Goal: Register for event/course

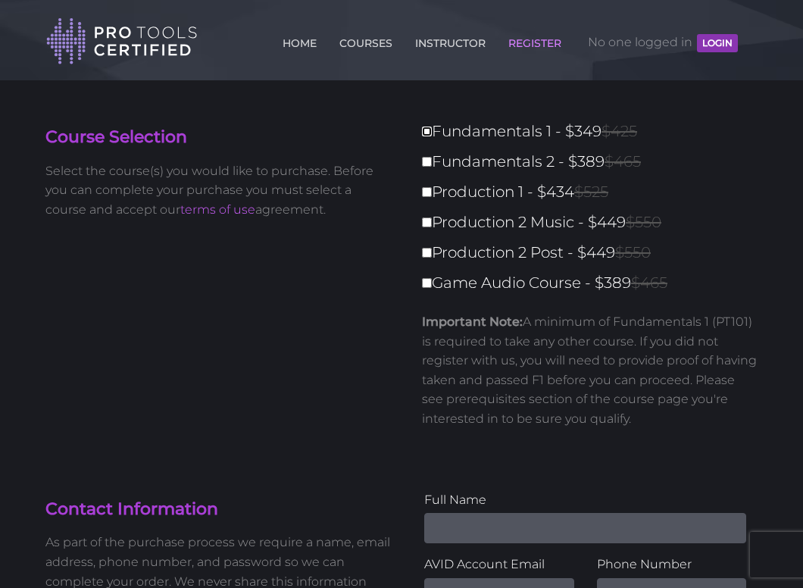
click at [426, 131] on input "Fundamentals 1 - $349 $425" at bounding box center [427, 131] width 10 height 10
checkbox input "true"
type input "349"
click at [429, 135] on input "Fundamentals 1 - $349 $425" at bounding box center [427, 131] width 10 height 10
checkbox input "false"
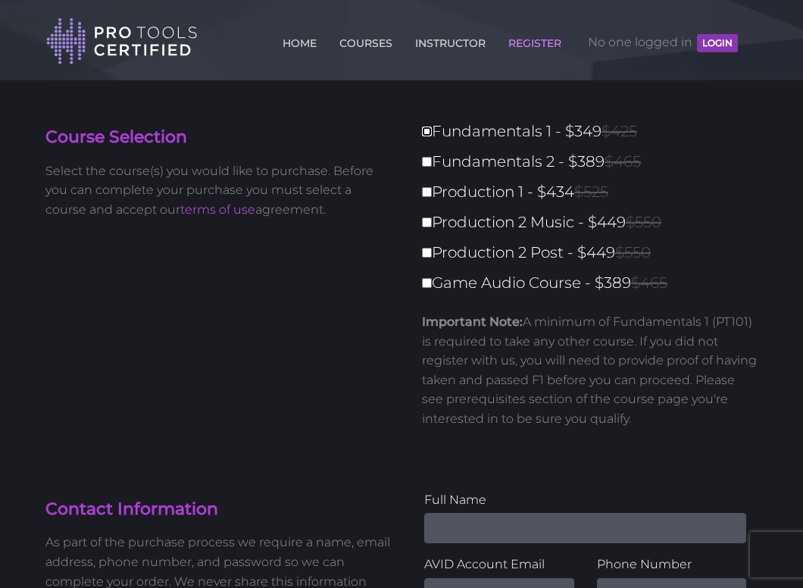
type input "0"
click at [335, 41] on link "COURSES" at bounding box center [365, 40] width 61 height 24
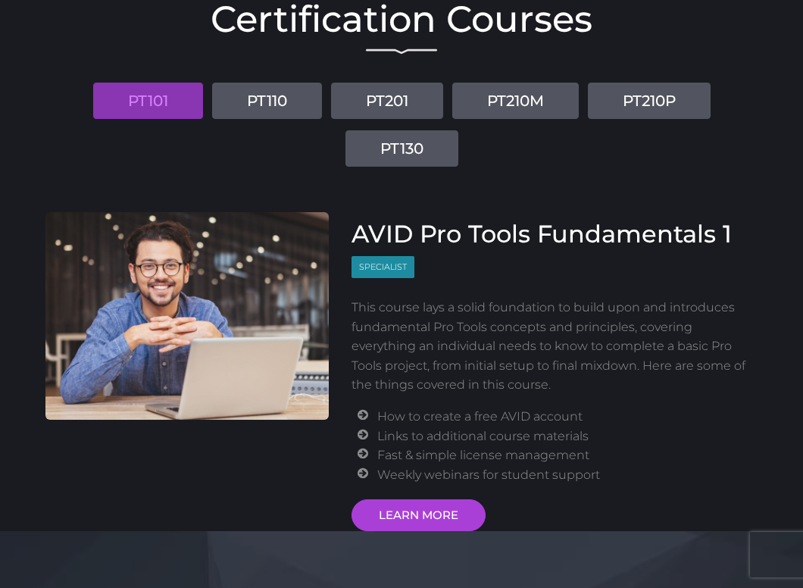
scroll to position [174, 0]
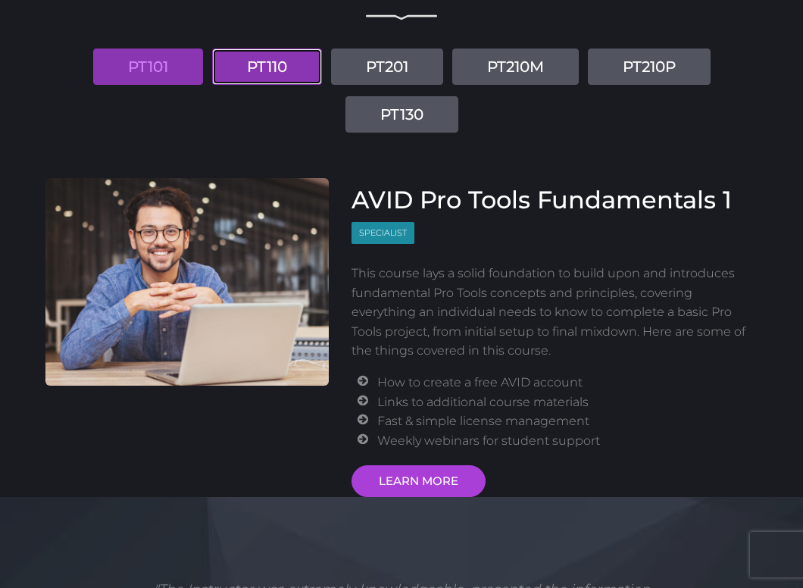
click at [285, 67] on link "PT110" at bounding box center [267, 66] width 110 height 36
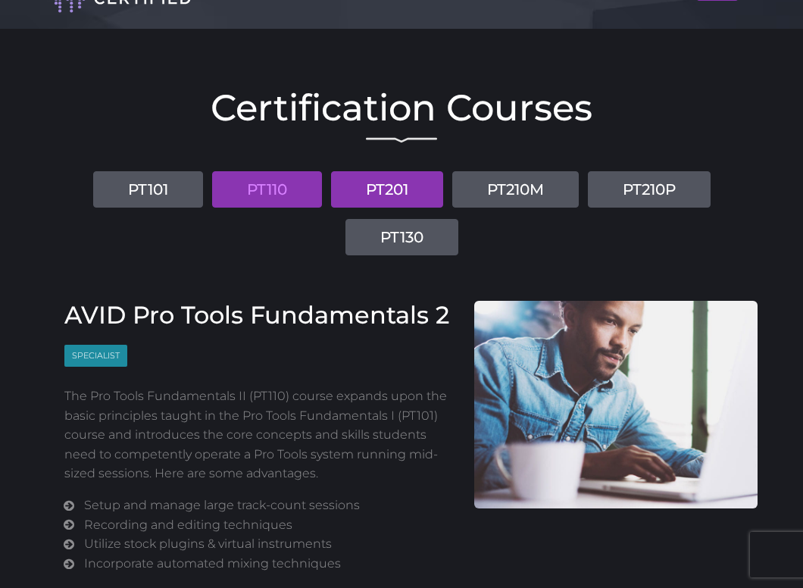
scroll to position [49, 0]
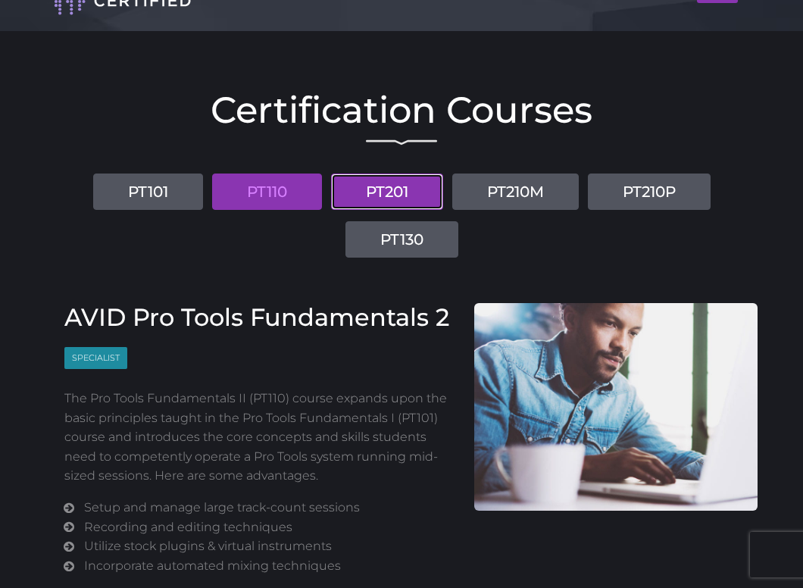
click at [401, 192] on link "PT201" at bounding box center [387, 191] width 112 height 36
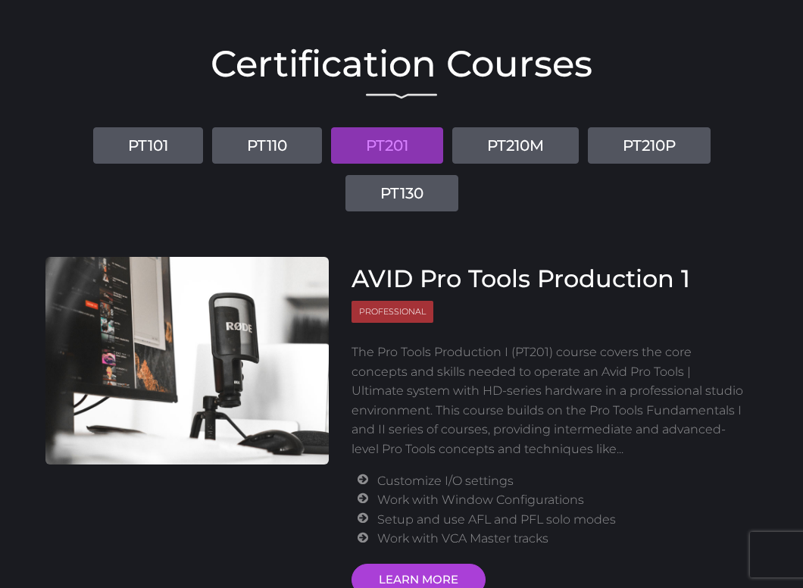
scroll to position [152, 0]
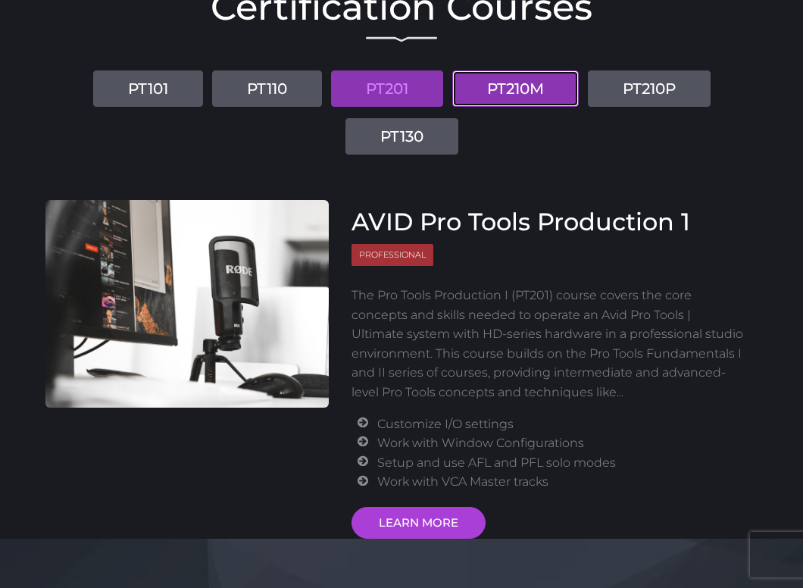
click at [485, 92] on link "PT210M" at bounding box center [515, 88] width 126 height 36
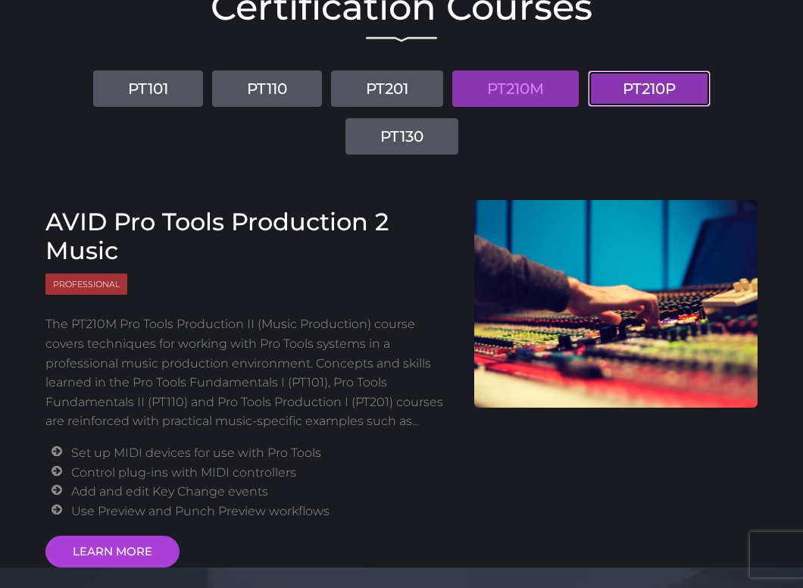
click at [614, 87] on link "PT210P" at bounding box center [649, 88] width 123 height 36
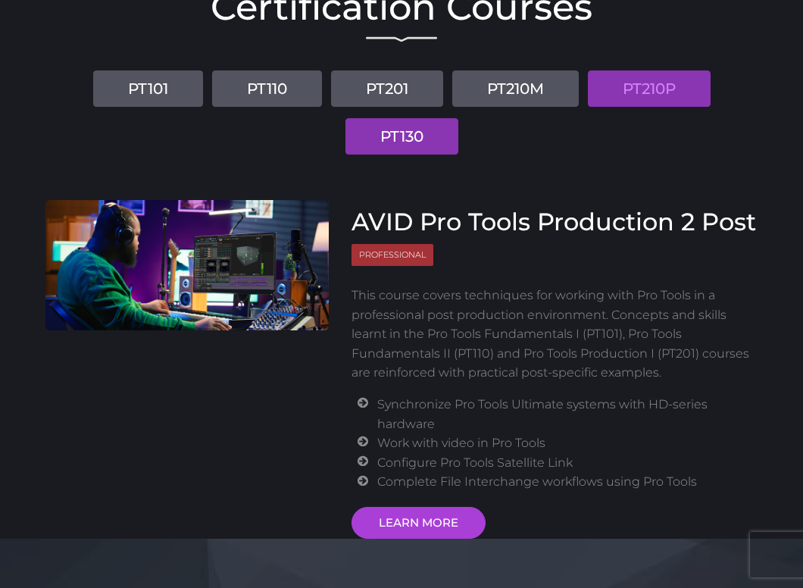
scroll to position [145, 0]
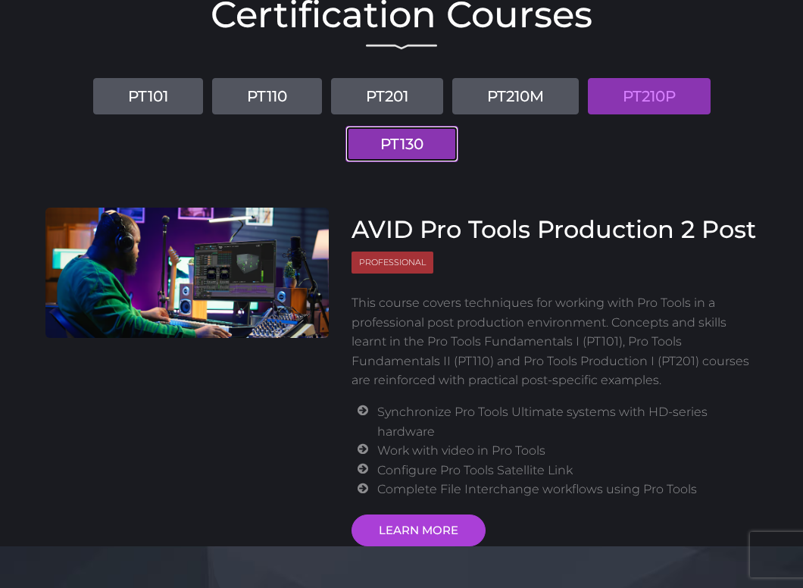
click at [370, 136] on link "PT130" at bounding box center [401, 144] width 113 height 36
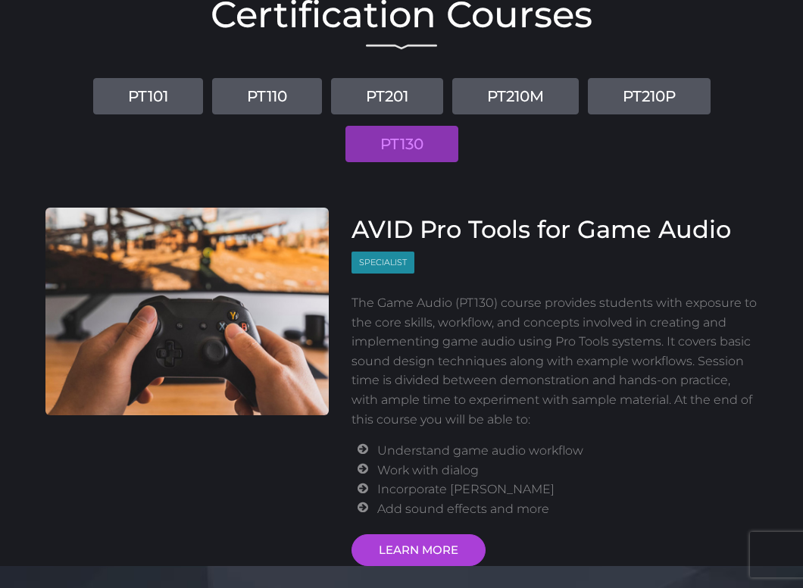
scroll to position [142, 0]
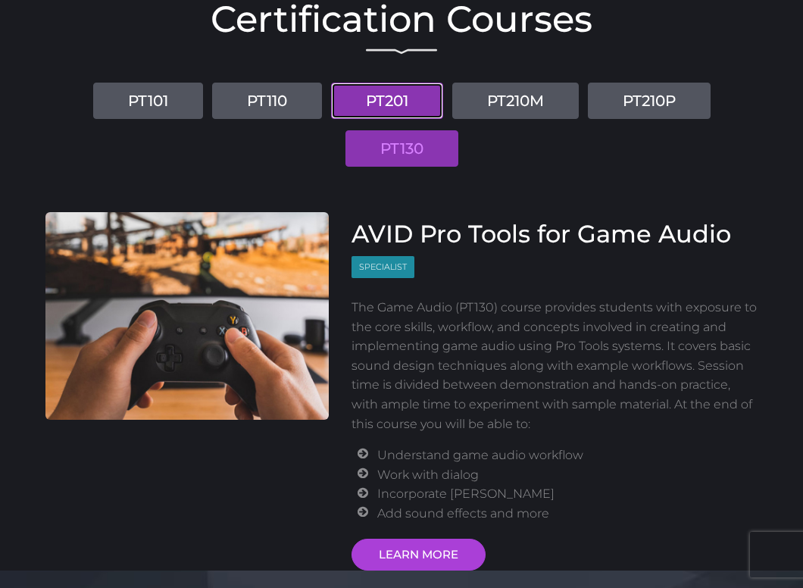
click at [410, 101] on link "PT201" at bounding box center [387, 101] width 112 height 36
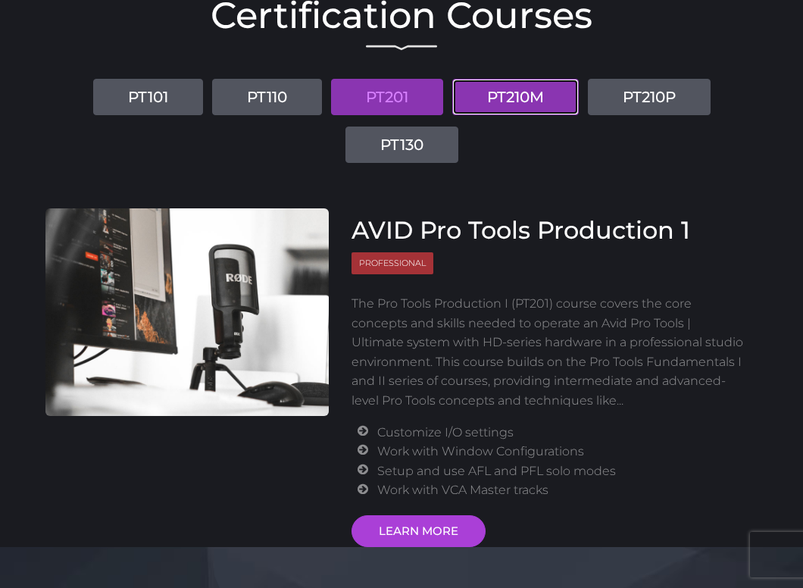
click at [496, 101] on link "PT210M" at bounding box center [515, 97] width 126 height 36
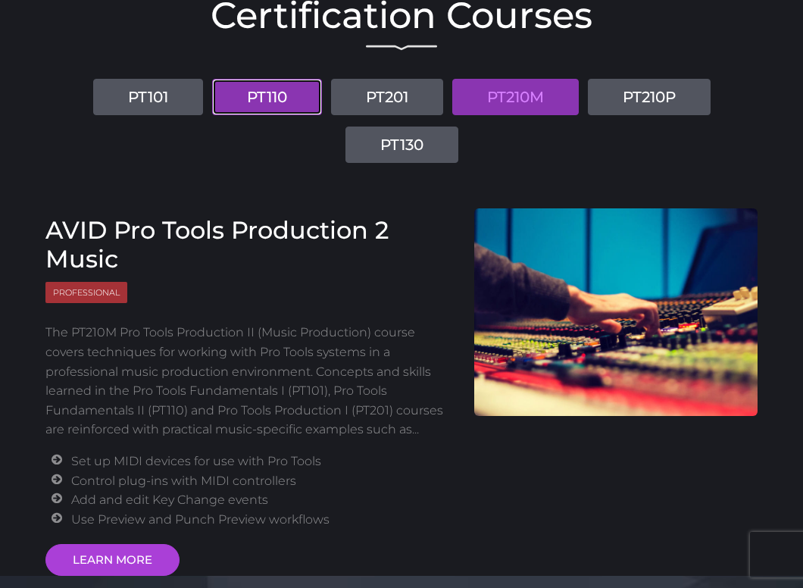
click at [303, 92] on link "PT110" at bounding box center [267, 97] width 110 height 36
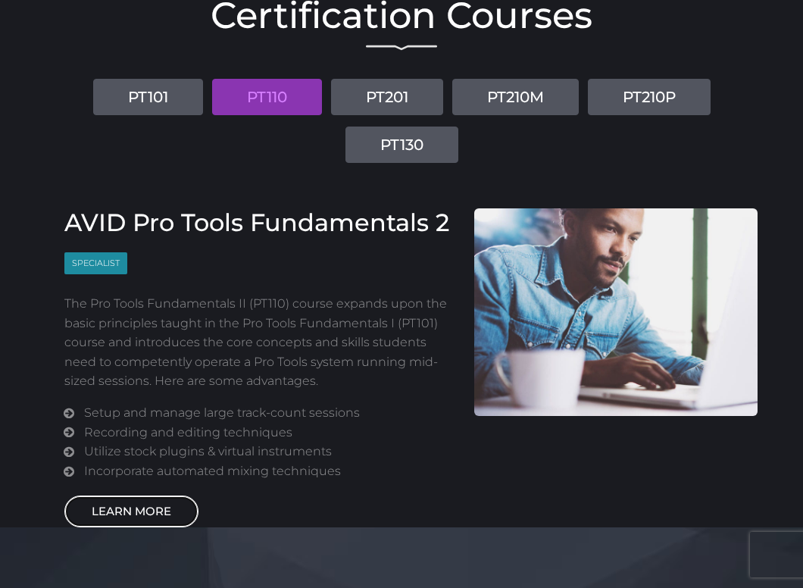
click at [116, 502] on link "LEARN MORE" at bounding box center [131, 511] width 134 height 32
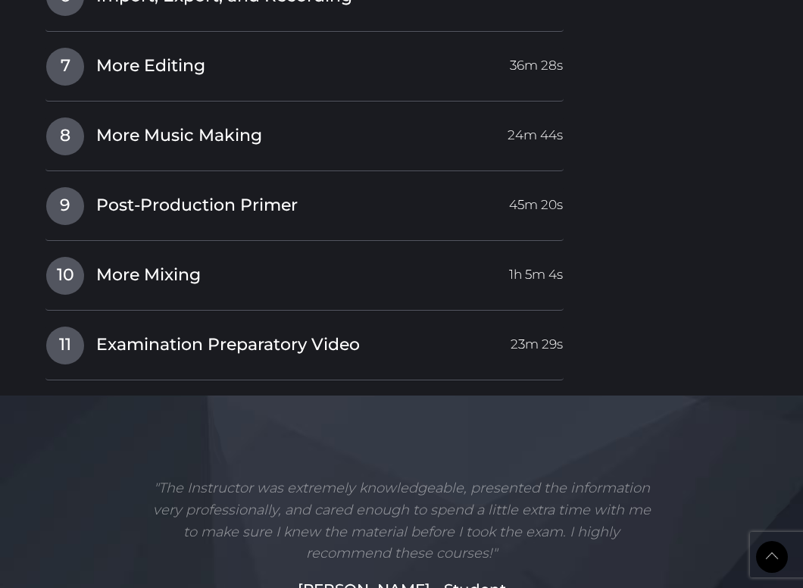
scroll to position [2488, 0]
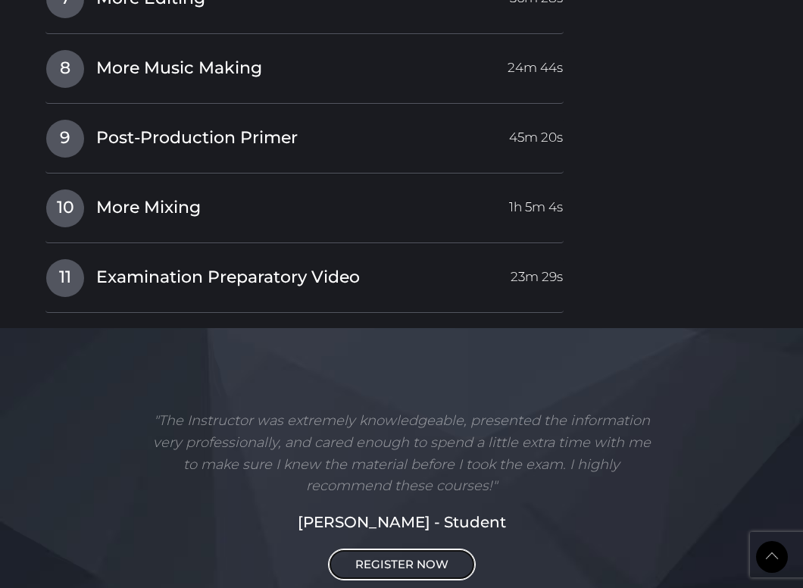
click at [407, 557] on link "REGISTER NOW" at bounding box center [402, 564] width 148 height 32
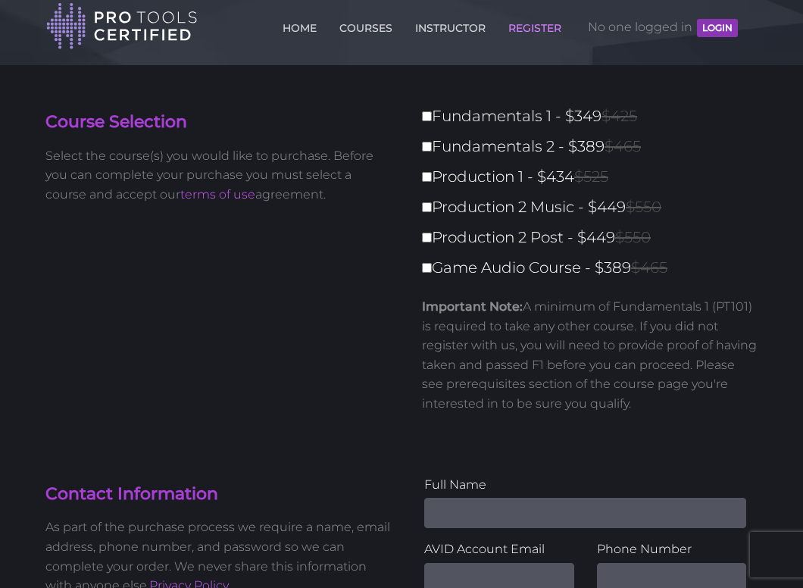
scroll to position [11, 0]
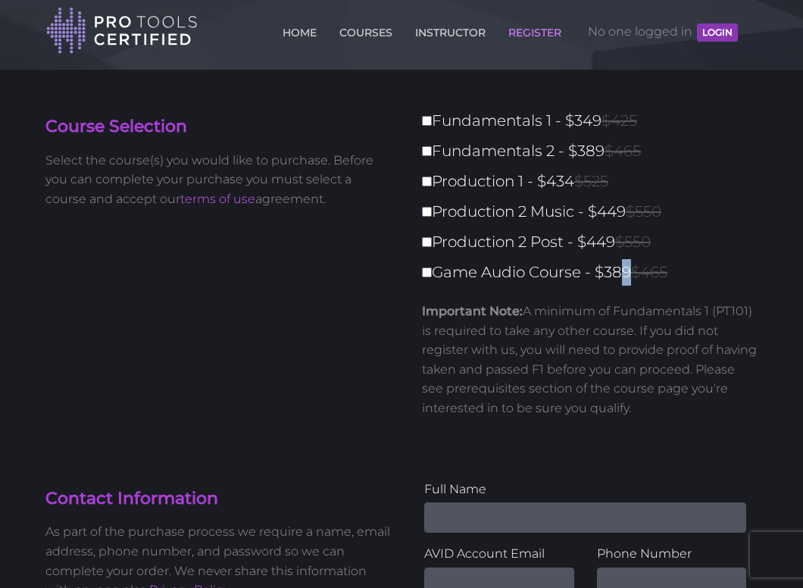
drag, startPoint x: 614, startPoint y: 273, endPoint x: 629, endPoint y: 273, distance: 14.4
click at [629, 273] on label "Game Audio Course - $389 $465" at bounding box center [594, 272] width 345 height 27
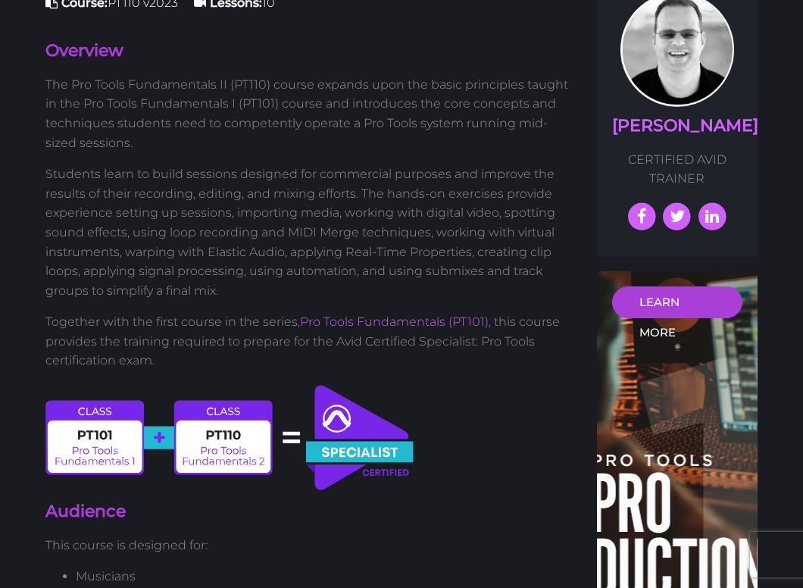
scroll to position [453, 0]
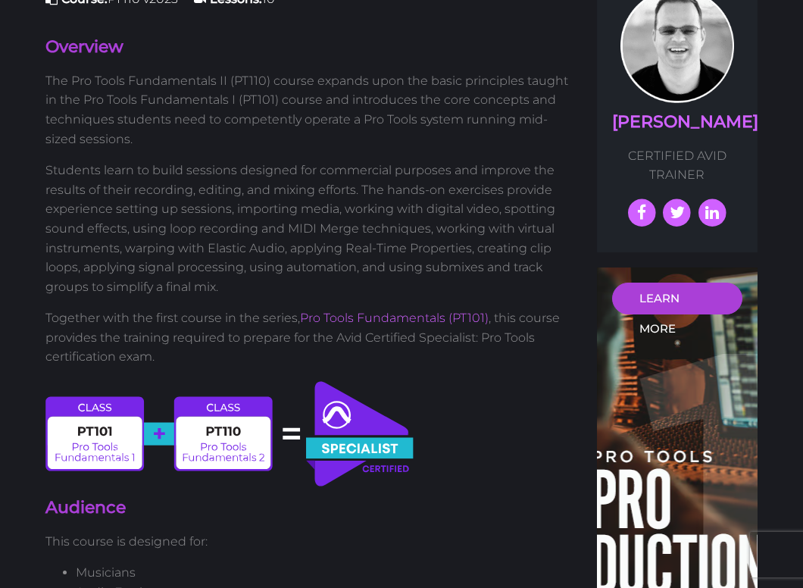
click at [67, 440] on img at bounding box center [230, 434] width 370 height 110
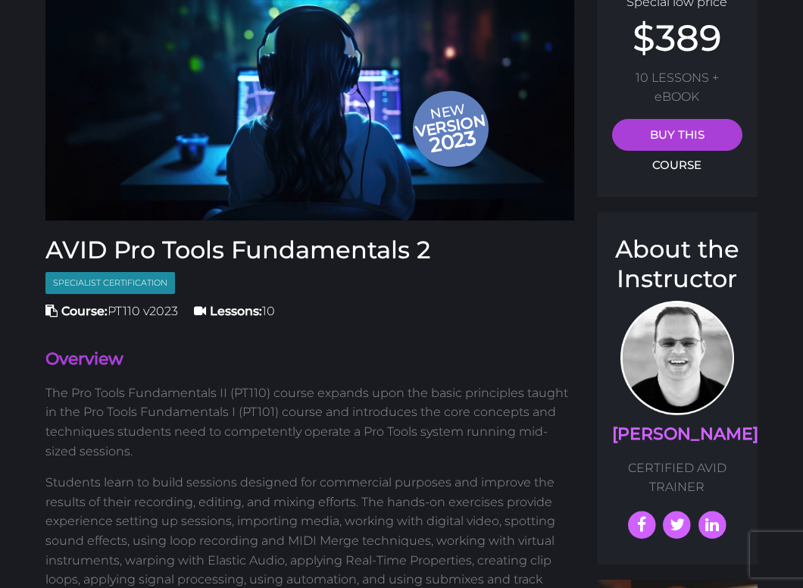
scroll to position [0, 0]
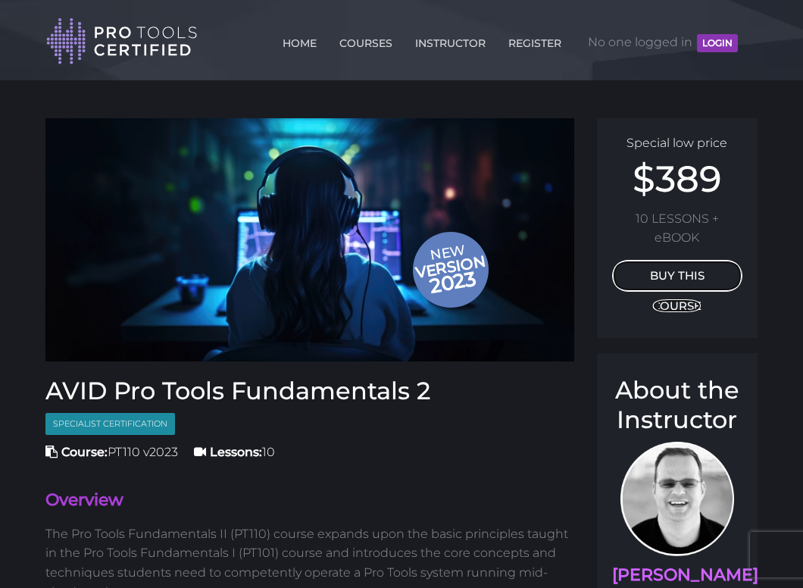
click at [640, 276] on link "BUY THIS COURSE" at bounding box center [677, 276] width 131 height 32
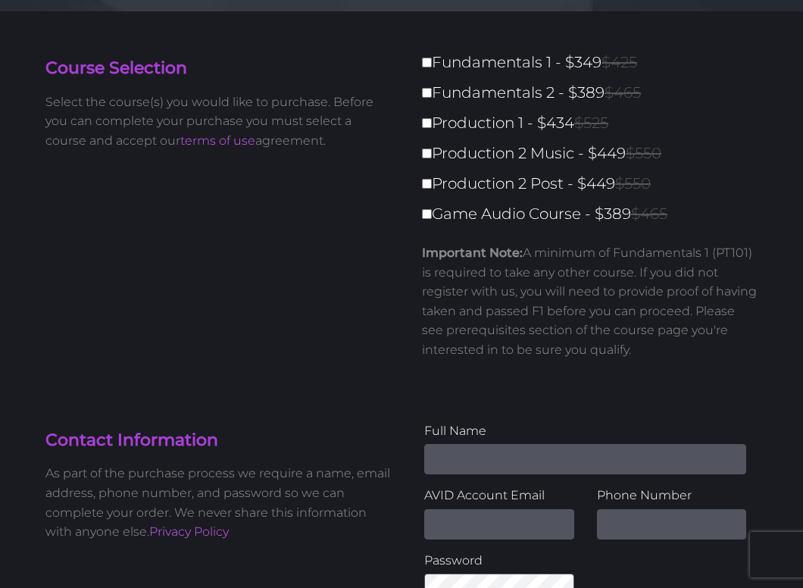
scroll to position [70, 0]
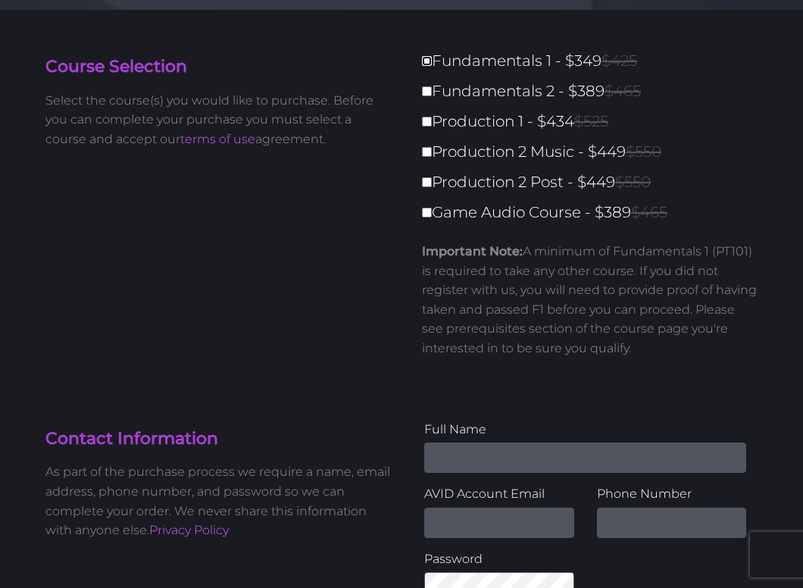
click at [428, 64] on input "Fundamentals 1 - $349 $425" at bounding box center [427, 61] width 10 height 10
checkbox input "true"
type input "349"
click at [427, 64] on input "Fundamentals 1 - $349 $425" at bounding box center [427, 61] width 10 height 10
checkbox input "false"
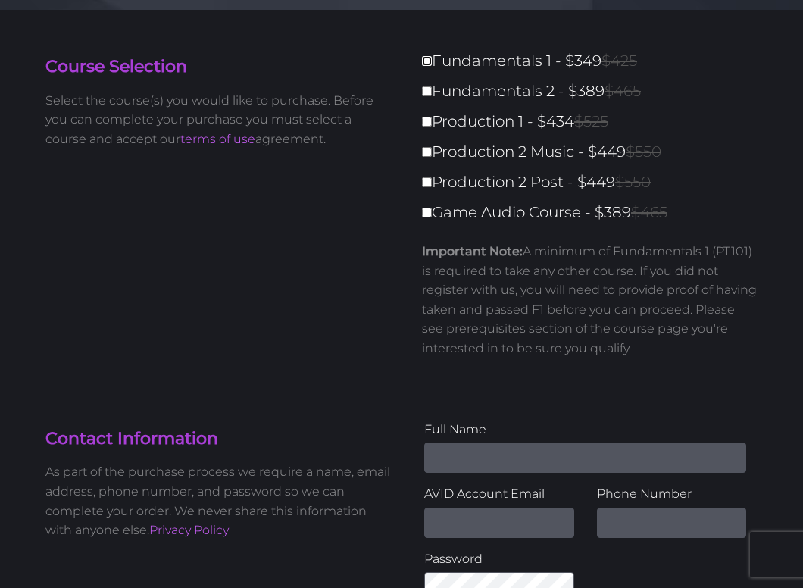
type input "0"
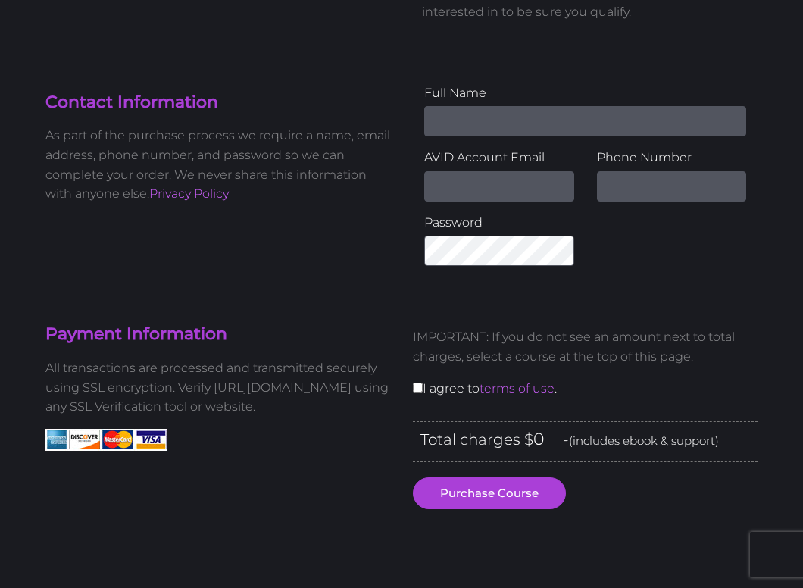
scroll to position [0, 0]
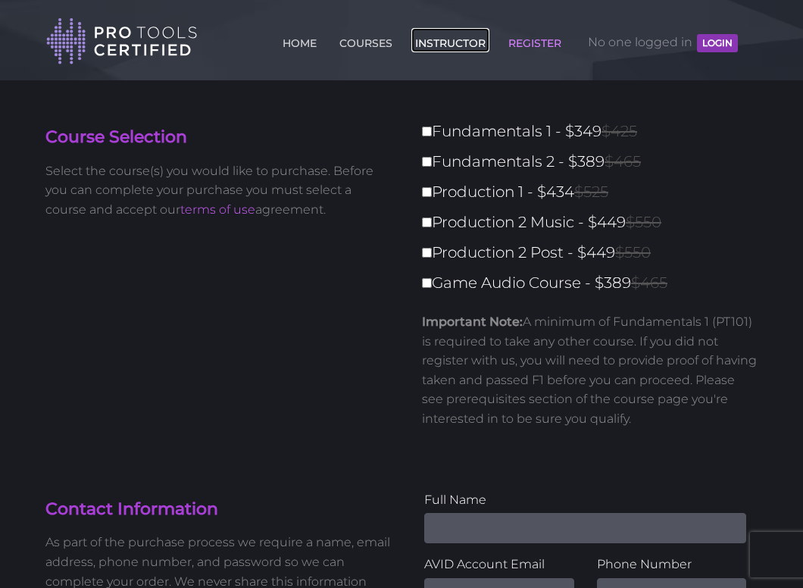
click at [452, 43] on link "INSTRUCTOR" at bounding box center [450, 40] width 78 height 24
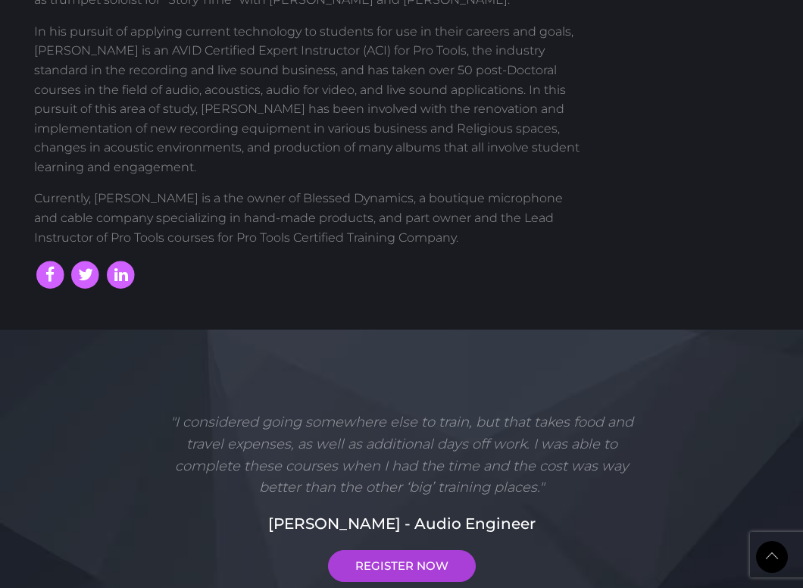
scroll to position [1030, 0]
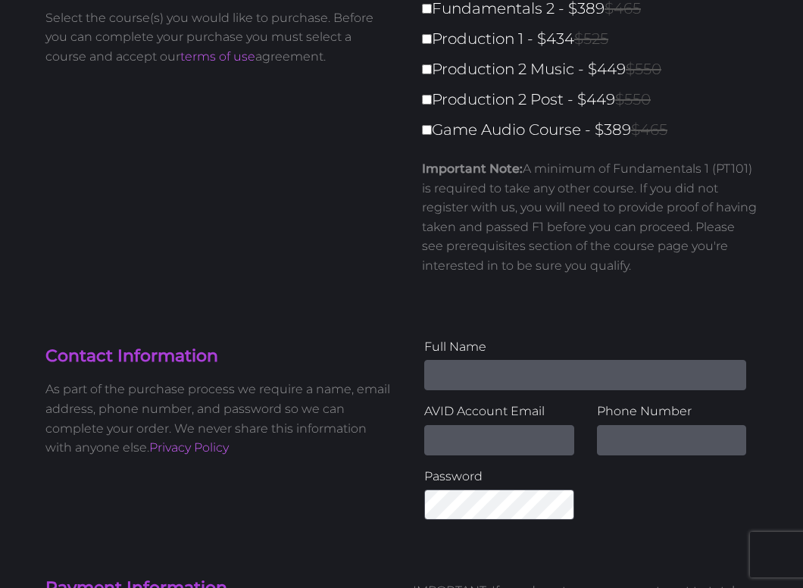
scroll to position [187, 0]
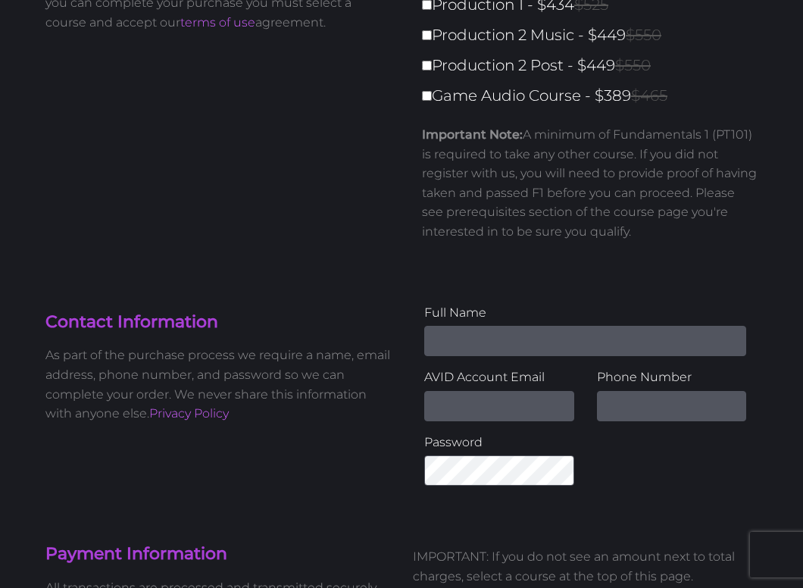
click at [452, 343] on input "Name" at bounding box center [585, 341] width 322 height 30
type input "[PERSON_NAME]"
type input "[EMAIL_ADDRESS][DOMAIN_NAME]"
click at [666, 410] on input "79830288" at bounding box center [672, 406] width 150 height 30
type input "7"
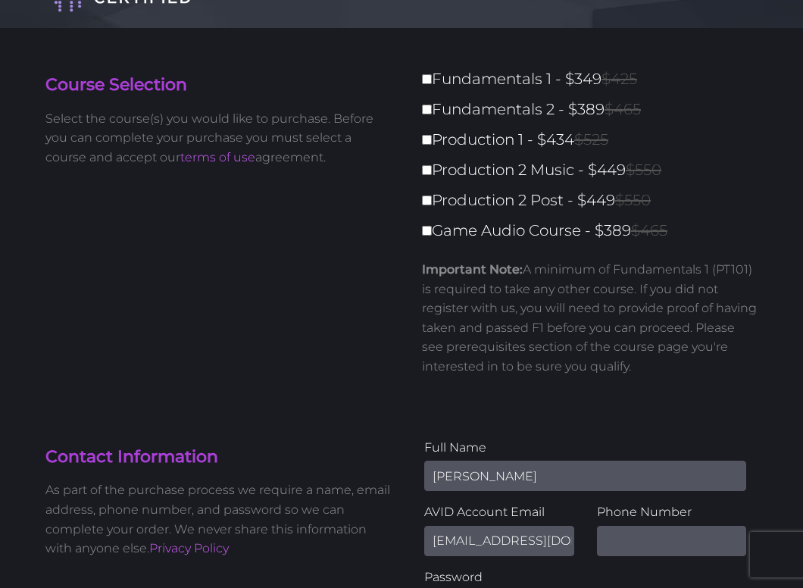
scroll to position [0, 0]
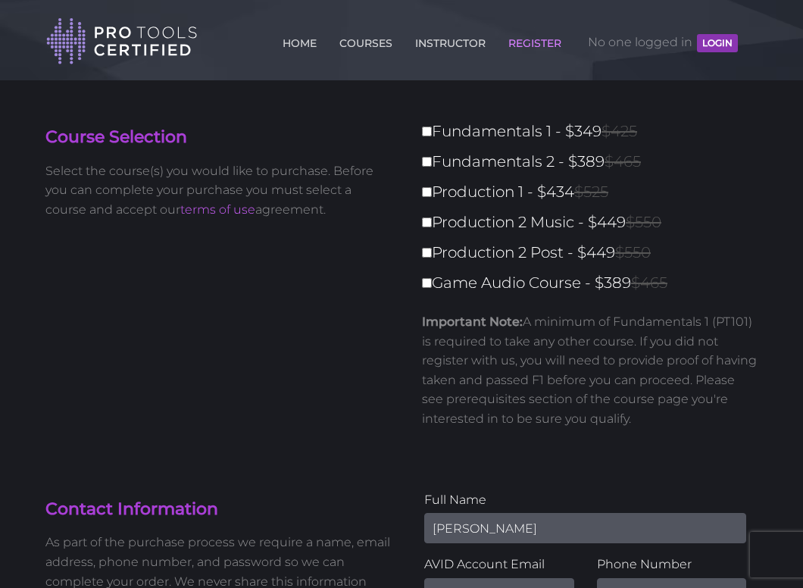
click at [708, 45] on button "LOGIN" at bounding box center [717, 43] width 41 height 18
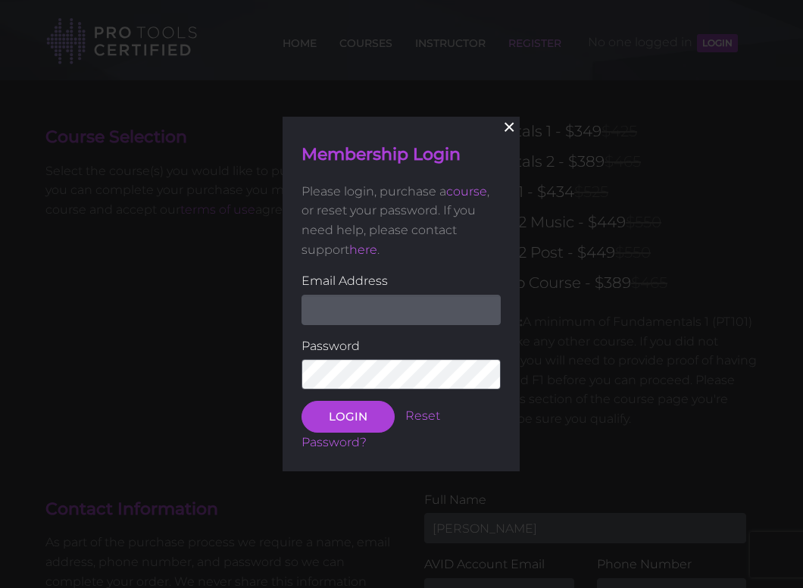
click at [508, 129] on button "×" at bounding box center [509, 127] width 33 height 33
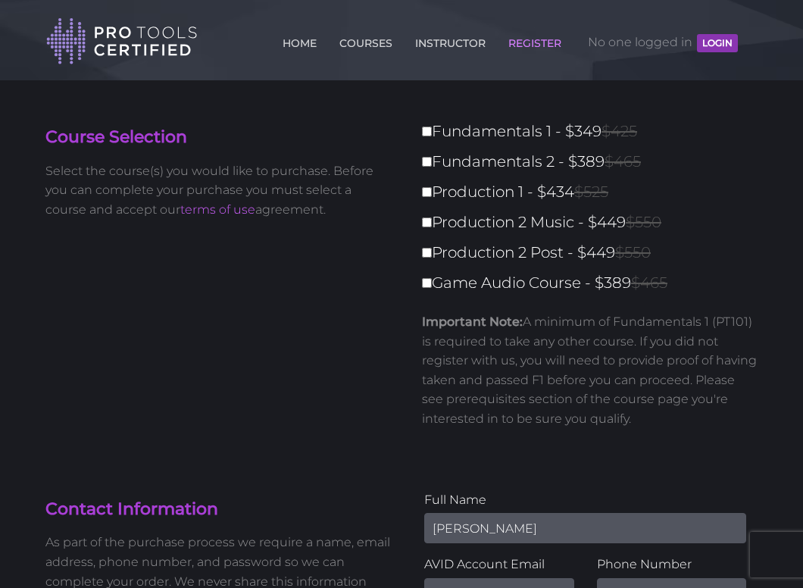
click at [647, 45] on span "No one logged in LOGIN" at bounding box center [663, 42] width 150 height 45
click at [454, 40] on link "INSTRUCTOR" at bounding box center [450, 40] width 78 height 24
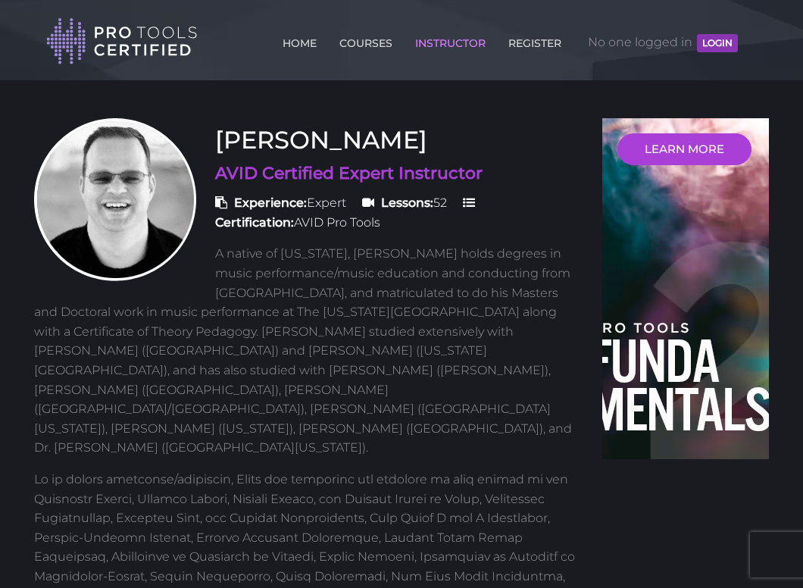
click at [479, 205] on span "Certification: AVID Pro Tools" at bounding box center [347, 212] width 264 height 34
click at [475, 204] on icon at bounding box center [469, 202] width 12 height 12
click at [421, 207] on strong "Lessons:" at bounding box center [407, 202] width 52 height 14
click at [376, 207] on span "Lessons: 52" at bounding box center [404, 202] width 85 height 14
click at [374, 206] on icon at bounding box center [368, 202] width 12 height 12
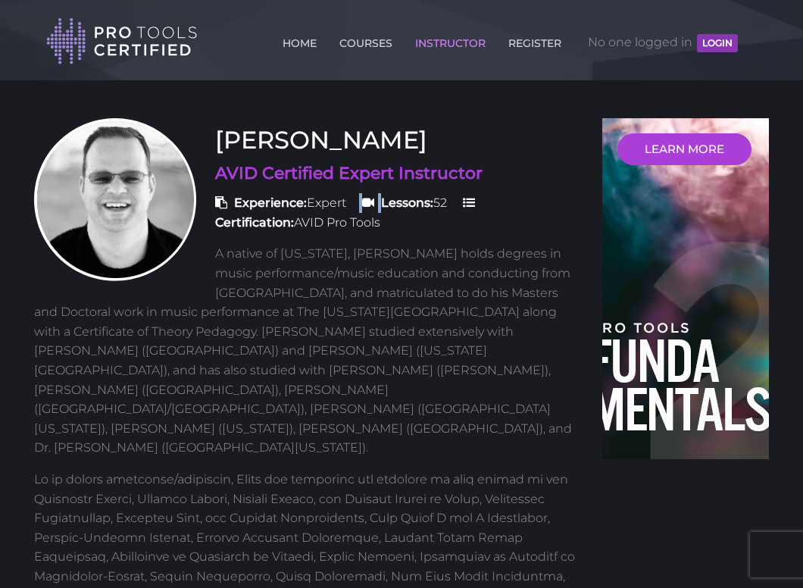
click at [374, 206] on icon at bounding box center [368, 202] width 12 height 12
click at [373, 207] on icon at bounding box center [368, 202] width 12 height 12
click at [310, 42] on link "HOME" at bounding box center [300, 40] width 42 height 24
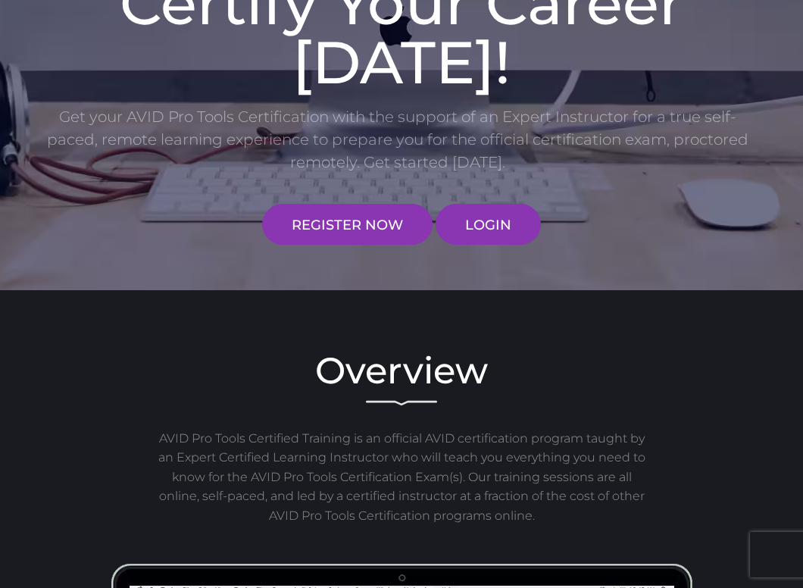
scroll to position [393, 0]
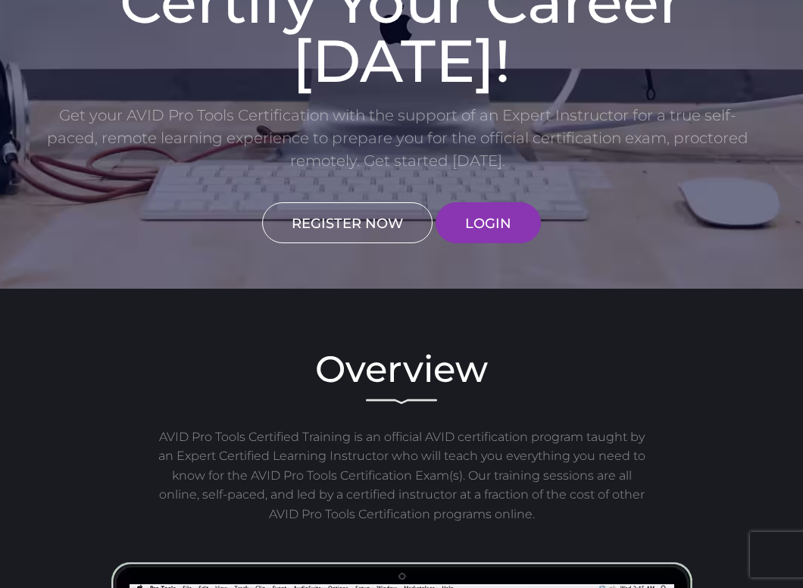
click at [346, 223] on link "REGISTER NOW" at bounding box center [347, 222] width 170 height 41
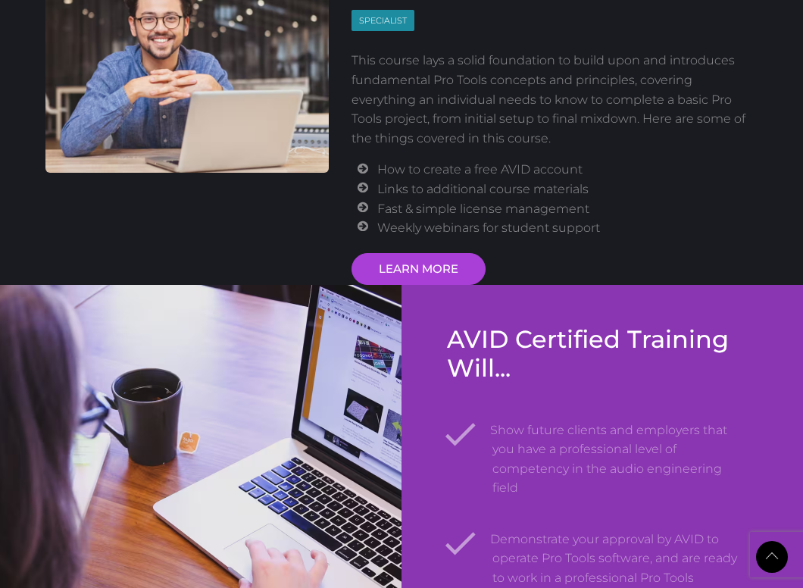
scroll to position [2215, 0]
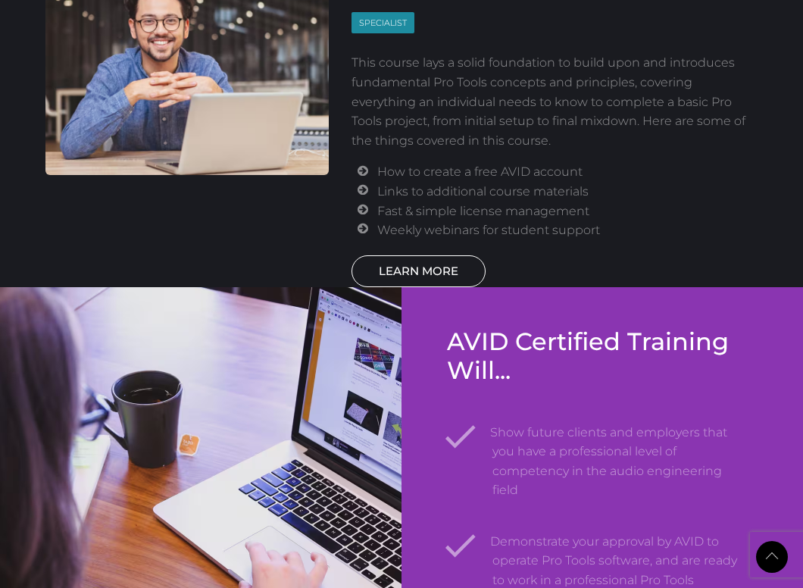
click at [429, 270] on link "LEARN MORE" at bounding box center [418, 271] width 134 height 32
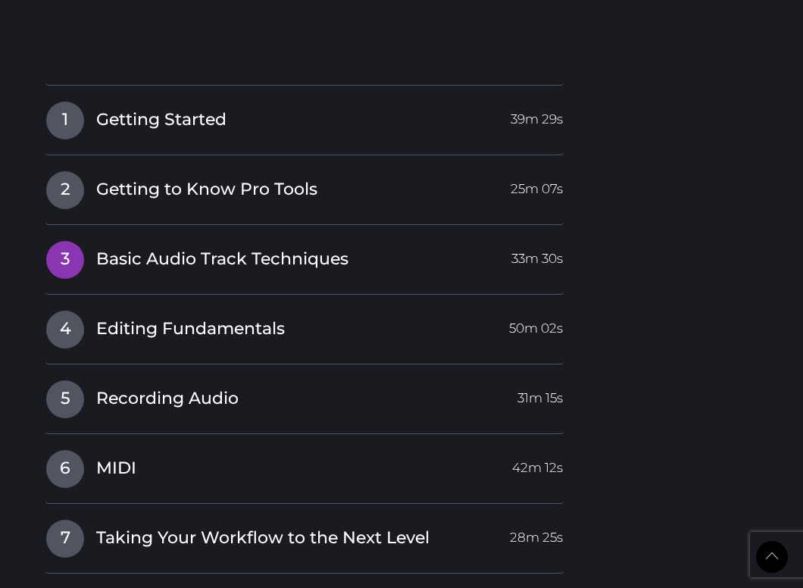
scroll to position [1677, 0]
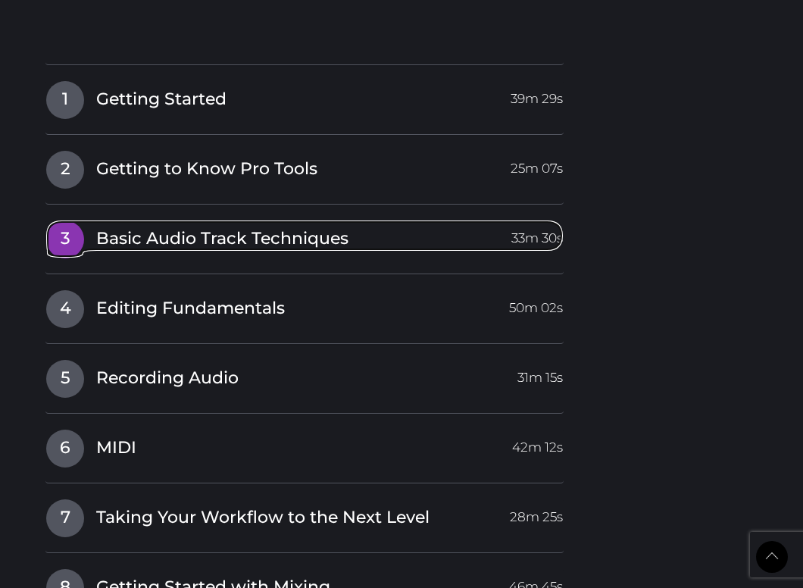
click at [267, 238] on span "Basic Audio Track Techniques" at bounding box center [222, 238] width 252 height 23
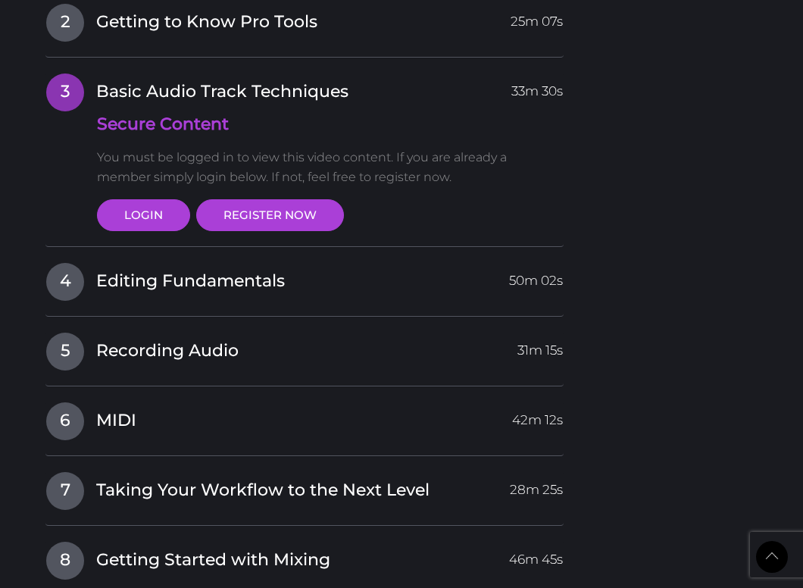
scroll to position [1559, 0]
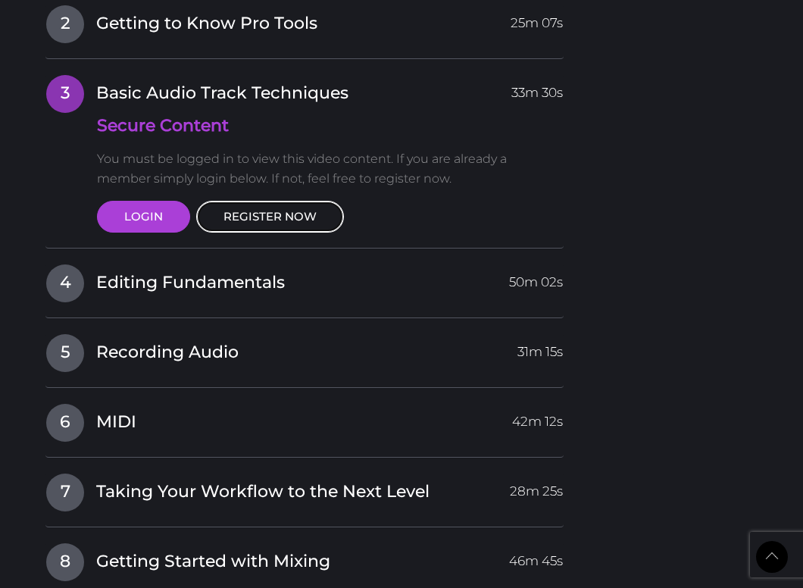
click at [254, 229] on link "REGISTER NOW" at bounding box center [270, 217] width 148 height 32
